Goal: Task Accomplishment & Management: Manage account settings

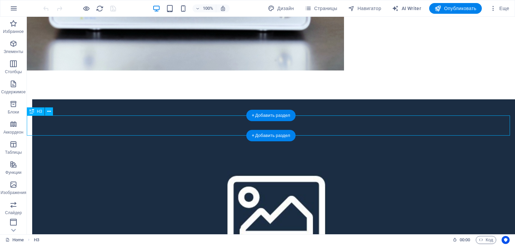
scroll to position [972, 0]
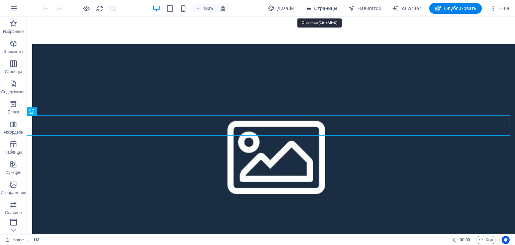
click at [324, 10] on span "Страницы" at bounding box center [321, 8] width 33 height 7
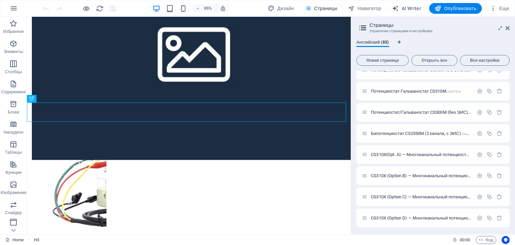
scroll to position [244, 0]
click at [405, 129] on div "Бипотенциостат CS2350M (2 канала, с ЭИС) /cs2350m-2" at bounding box center [418, 133] width 112 height 8
click at [405, 133] on span "Бипотенциостат CS2350M (2 канала, с ЭИС) /cs2350m-2" at bounding box center [426, 132] width 110 height 5
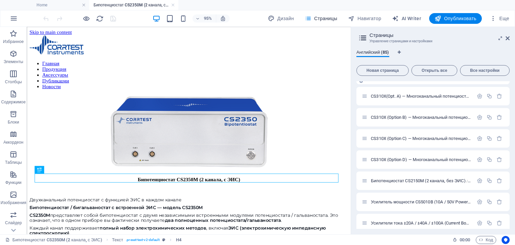
scroll to position [312, 0]
click at [416, 178] on span "Бипотенциостат CS2150M (2 канала, без ЭИС) /cs2150m-2" at bounding box center [428, 179] width 115 height 5
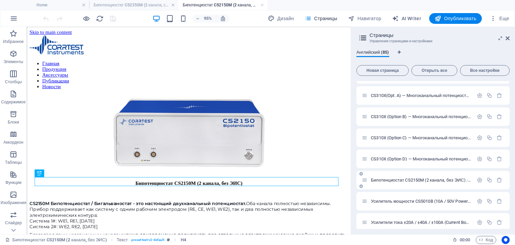
scroll to position [0, 0]
click at [508, 38] on icon at bounding box center [508, 38] width 4 height 5
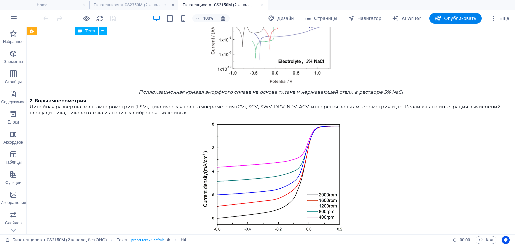
scroll to position [963, 0]
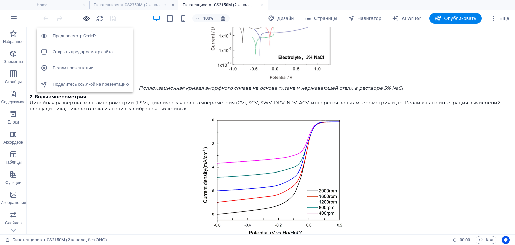
click at [84, 18] on icon "button" at bounding box center [87, 19] width 8 height 8
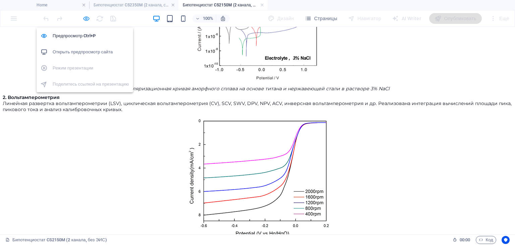
click at [88, 17] on icon "button" at bounding box center [87, 19] width 8 height 8
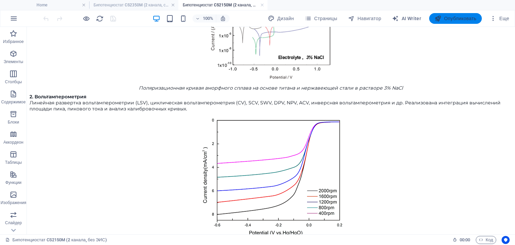
click at [451, 16] on span "Опубликовать" at bounding box center [456, 18] width 42 height 7
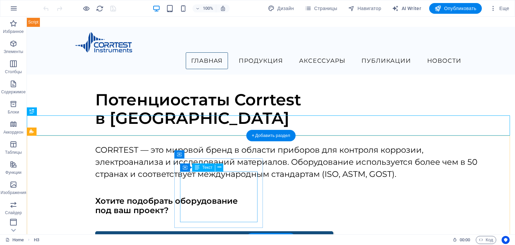
scroll to position [972, 0]
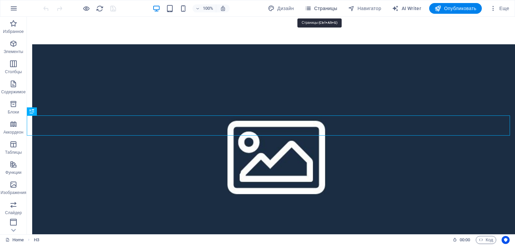
click at [328, 5] on span "Страницы" at bounding box center [321, 8] width 33 height 7
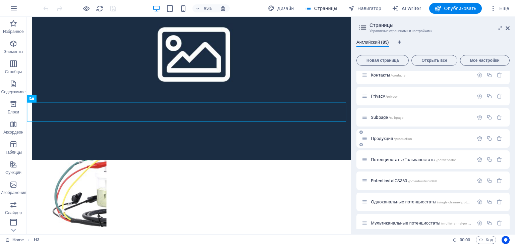
scroll to position [27, 0]
click at [382, 139] on span "Продукция /production" at bounding box center [391, 138] width 41 height 5
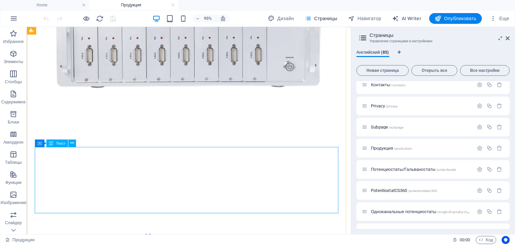
scroll to position [839, 0]
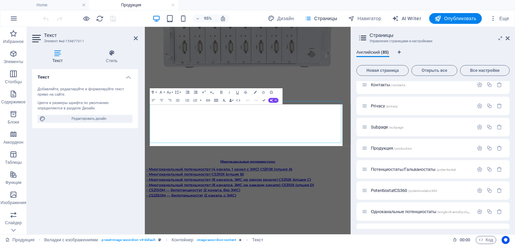
scroll to position [842, 0]
click at [507, 38] on icon at bounding box center [508, 38] width 4 height 5
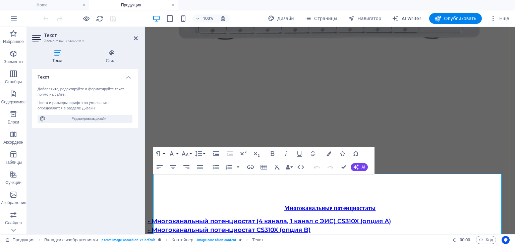
scroll to position [965, 0]
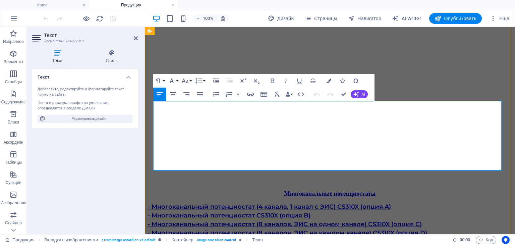
click at [277, 238] on link "- CS2150M — бипотенциостат (2 канала, без ЭИС)" at bounding box center [226, 241] width 157 height 7
click at [233, 238] on link "- CS2150M — бипотенциостат (2 канала, без ЭИС)" at bounding box center [226, 241] width 157 height 7
click at [312, 238] on h4 "- CS2150M — бипотенциостат (2 канала, без ЭИС)" at bounding box center [330, 242] width 365 height 9
drag, startPoint x: 312, startPoint y: 153, endPoint x: 153, endPoint y: 151, distance: 159.4
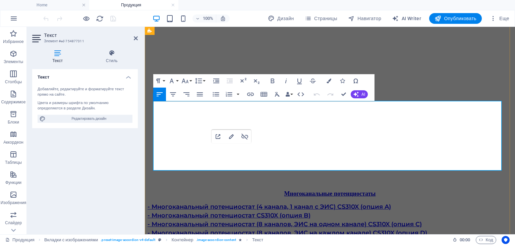
click at [153, 203] on div "- Многоканальный потенциостат (4 канала, 1 канал с ЭИС) CS310X (опция A) - Мног…" at bounding box center [330, 229] width 365 height 52
click at [250, 96] on icon "button" at bounding box center [250, 94] width 7 height 3
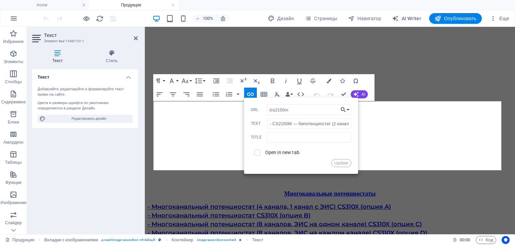
click at [348, 109] on button "Choose Link" at bounding box center [345, 109] width 13 height 11
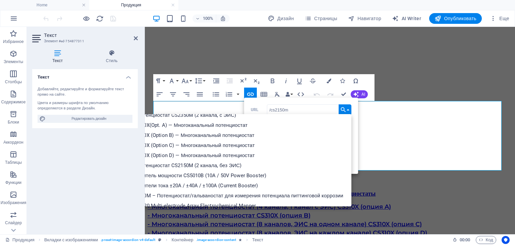
scroll to position [148, 0]
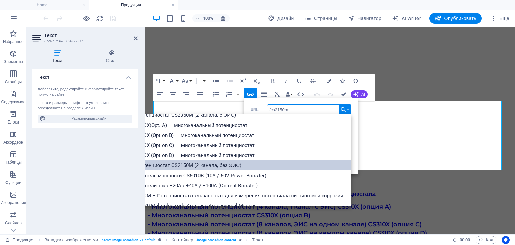
click at [204, 163] on p "Бипотенциостат CS2150M (2 канала, без ЭИС)" at bounding box center [184, 165] width 117 height 10
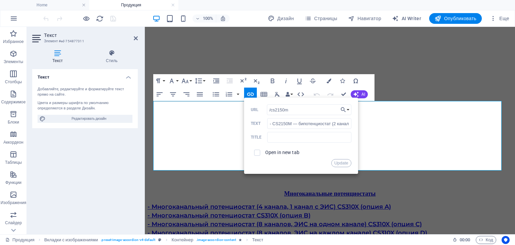
click at [278, 152] on label "Open in new tab" at bounding box center [282, 152] width 34 height 5
click at [345, 164] on button "Update" at bounding box center [341, 163] width 20 height 8
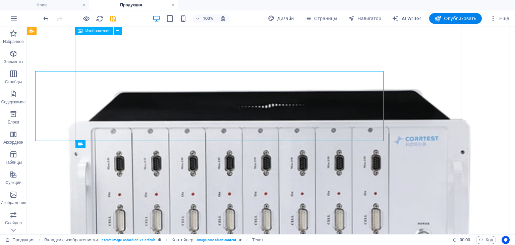
scroll to position [994, 0]
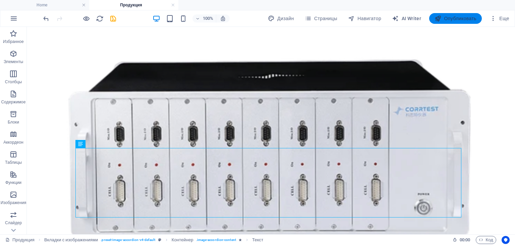
click at [439, 15] on icon "button" at bounding box center [438, 18] width 7 height 7
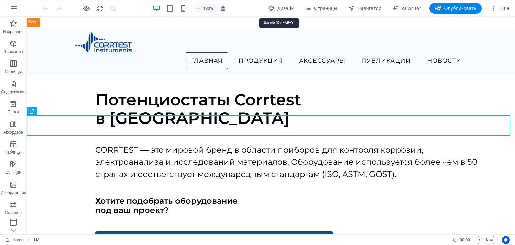
scroll to position [972, 0]
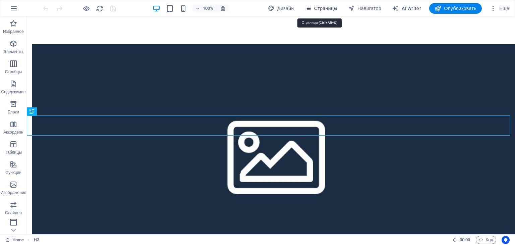
click at [321, 6] on span "Страницы" at bounding box center [321, 8] width 33 height 7
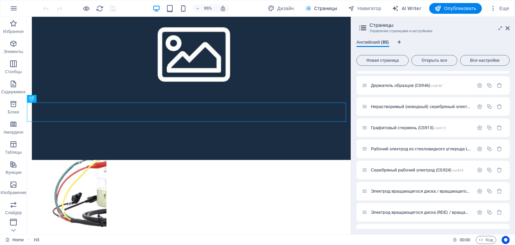
scroll to position [783, 0]
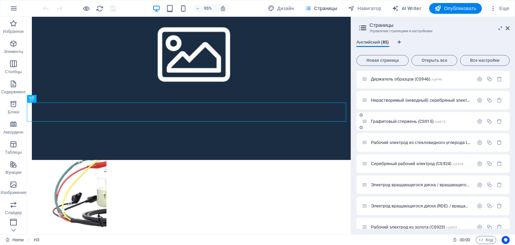
click at [388, 122] on span "Графитовый стержень (CS915) /cs915" at bounding box center [408, 121] width 75 height 5
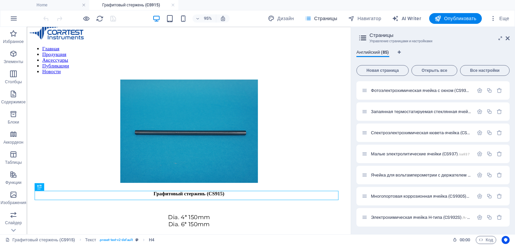
scroll to position [555, 0]
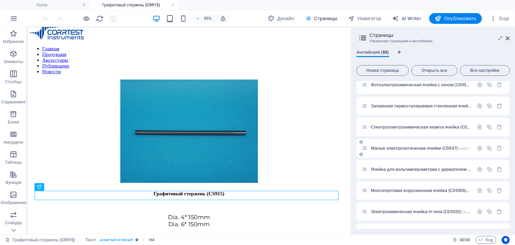
click at [431, 145] on div "Малые электролитические ячейки (CS937) /cs937" at bounding box center [418, 148] width 112 height 8
click at [429, 149] on span "Малые электролитические ячейки (CS937) /cs937" at bounding box center [420, 148] width 99 height 5
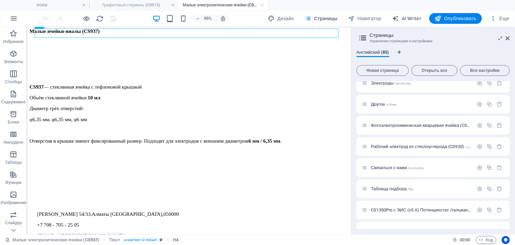
scroll to position [1614, 0]
click at [386, 84] on span "Электроды /electrodes" at bounding box center [391, 82] width 40 height 5
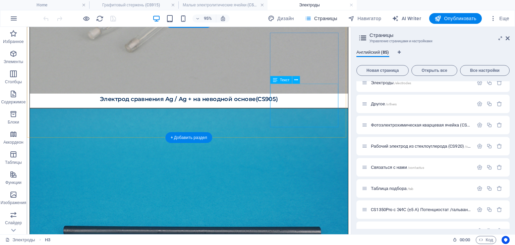
scroll to position [594, 0]
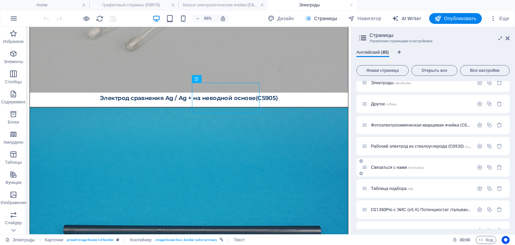
scroll to position [1649, 0]
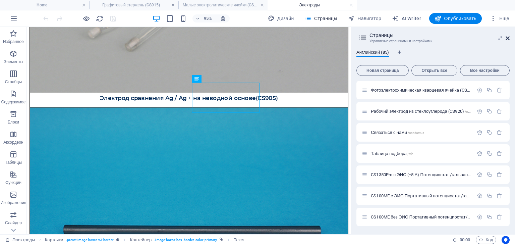
click at [508, 37] on icon at bounding box center [508, 38] width 4 height 5
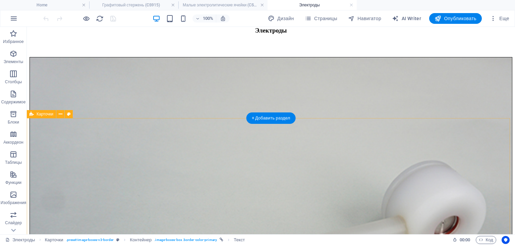
scroll to position [0, 0]
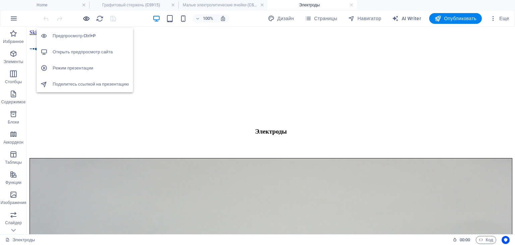
click at [86, 17] on icon "button" at bounding box center [87, 19] width 8 height 8
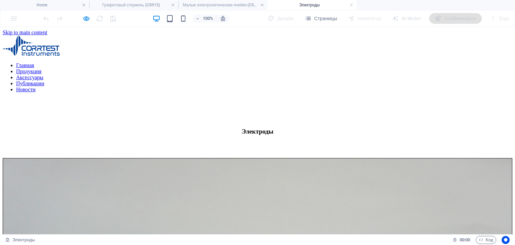
click at [43, 74] on link "Аксессуары" at bounding box center [29, 77] width 27 height 6
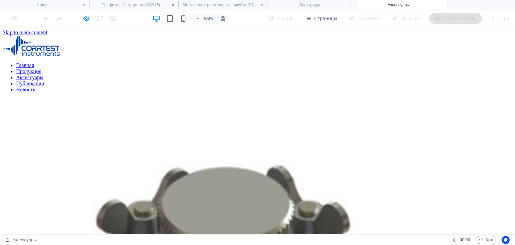
click at [251, 62] on nav "Главная Продукция Аксессуары Публикации Новости" at bounding box center [258, 77] width 510 height 30
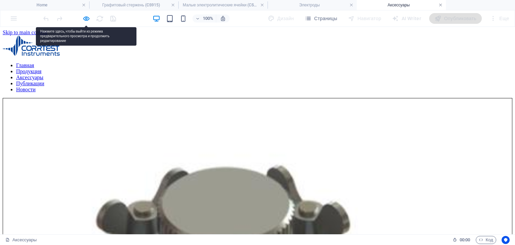
click at [441, 4] on link at bounding box center [441, 5] width 4 height 6
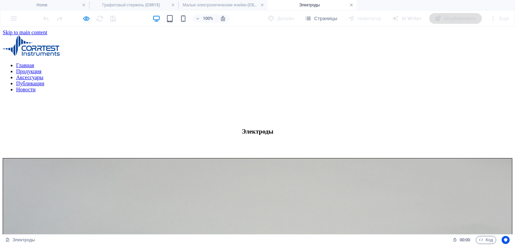
click at [352, 5] on link at bounding box center [352, 5] width 4 height 6
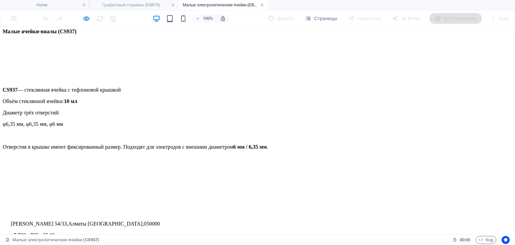
click at [261, 5] on link at bounding box center [262, 5] width 4 height 6
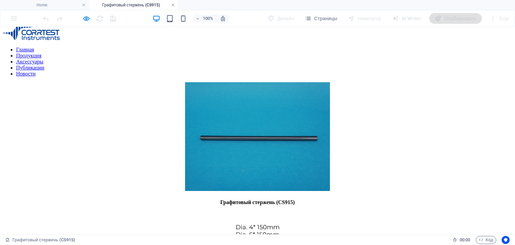
click at [171, 5] on link at bounding box center [173, 5] width 4 height 6
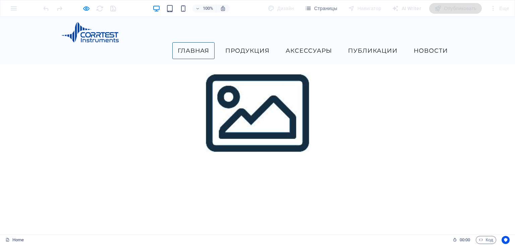
scroll to position [250, 0]
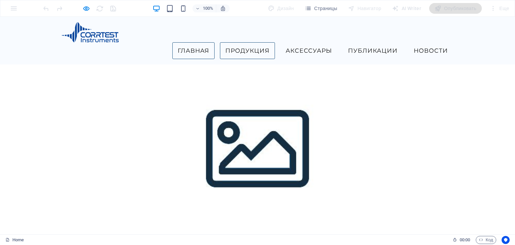
click at [253, 42] on link "Продукция" at bounding box center [247, 50] width 55 height 17
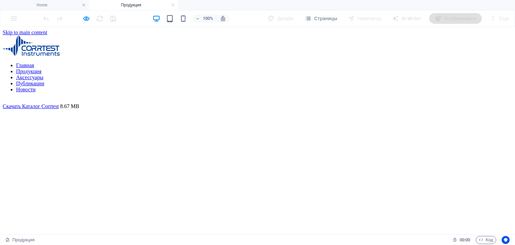
scroll to position [119, 0]
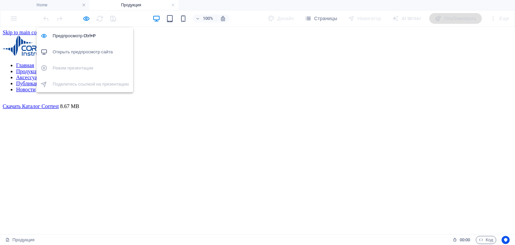
click at [92, 53] on h6 "Открыть предпросмотр сайта" at bounding box center [91, 52] width 76 height 8
click at [86, 18] on icon "button" at bounding box center [87, 19] width 8 height 8
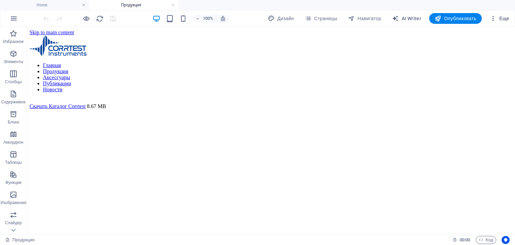
click at [495, 19] on icon "button" at bounding box center [493, 18] width 7 height 7
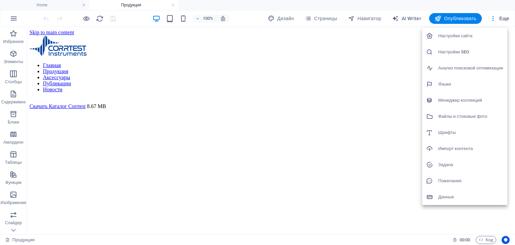
click at [13, 12] on div at bounding box center [257, 122] width 515 height 245
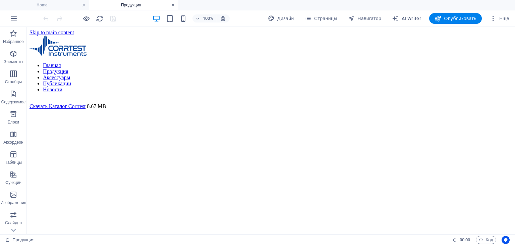
click at [173, 6] on link at bounding box center [173, 5] width 4 height 6
